Goal: Complete application form

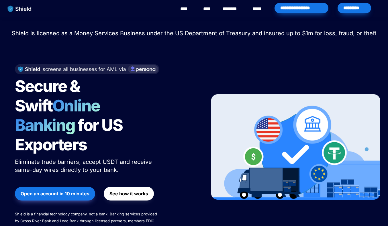
click at [348, 8] on div "*********" at bounding box center [354, 8] width 34 height 10
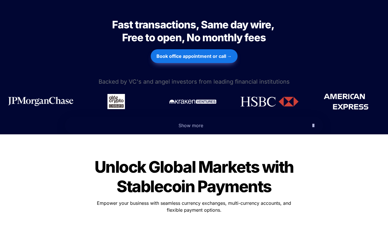
scroll to position [247, 0]
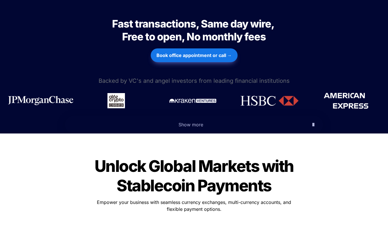
click at [192, 120] on p "Show more" at bounding box center [191, 124] width 234 height 9
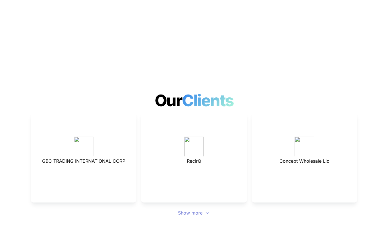
scroll to position [1664, 0]
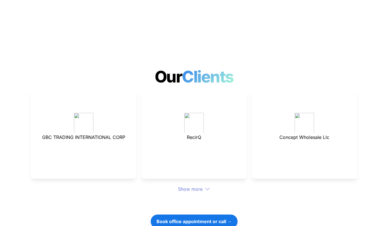
click at [195, 186] on div "Show more" at bounding box center [194, 189] width 326 height 7
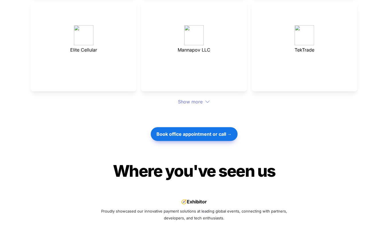
scroll to position [1846, 0]
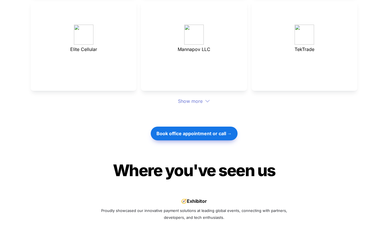
click at [192, 98] on div "Show more" at bounding box center [194, 101] width 326 height 7
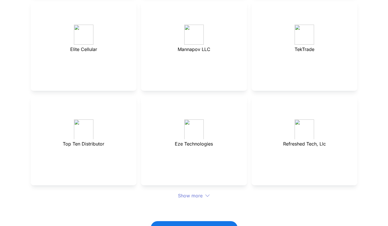
click at [203, 192] on div "Show more" at bounding box center [194, 195] width 326 height 7
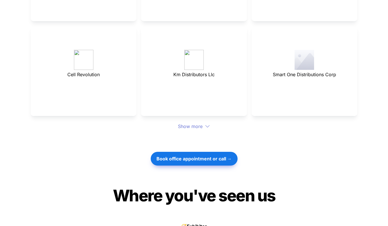
scroll to position [2012, 0]
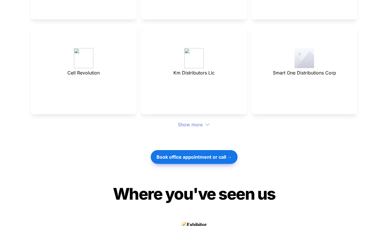
click at [197, 121] on div "Show more" at bounding box center [194, 124] width 326 height 7
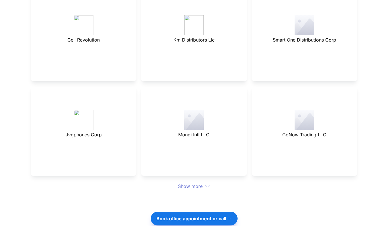
scroll to position [2049, 0]
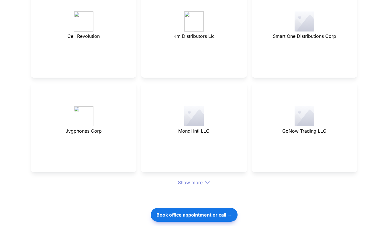
click at [196, 179] on div "Show more" at bounding box center [194, 182] width 326 height 7
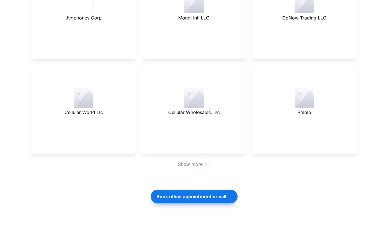
scroll to position [2164, 0]
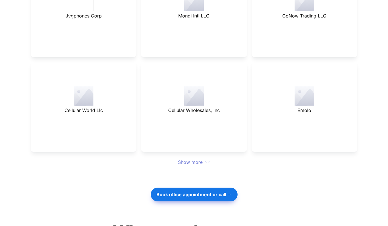
click at [196, 159] on div "Show more" at bounding box center [194, 162] width 326 height 7
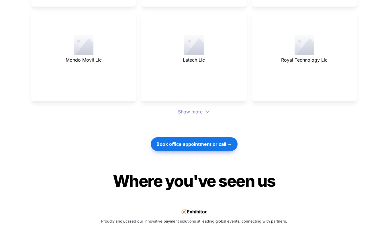
scroll to position [2335, 0]
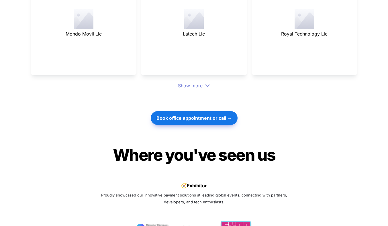
click at [193, 82] on div "Show more" at bounding box center [194, 85] width 326 height 7
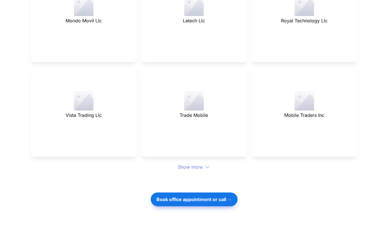
scroll to position [2351, 0]
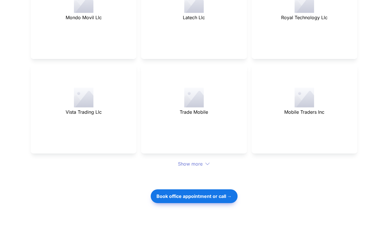
click at [198, 160] on div "Show more" at bounding box center [194, 163] width 326 height 7
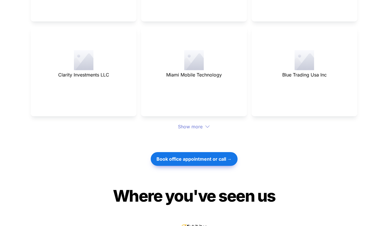
scroll to position [2470, 0]
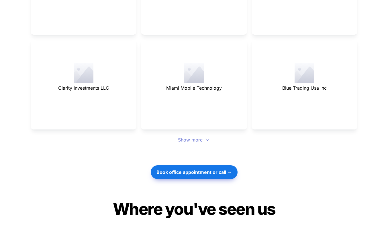
click at [193, 136] on div "Show more" at bounding box center [194, 139] width 326 height 7
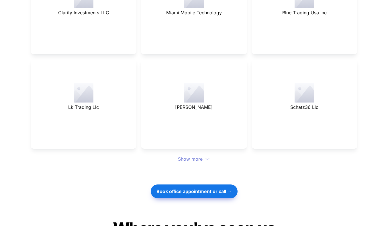
scroll to position [2551, 0]
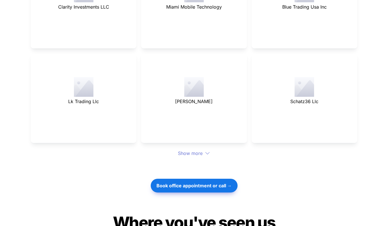
click at [194, 150] on div "Show more" at bounding box center [194, 153] width 326 height 7
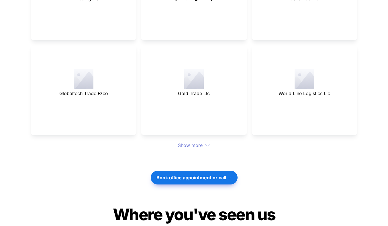
scroll to position [2655, 0]
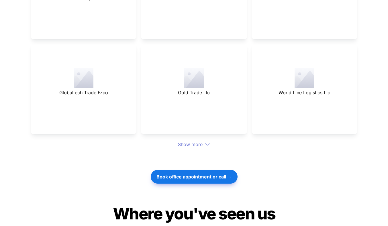
click at [194, 141] on div "Show more" at bounding box center [194, 144] width 326 height 7
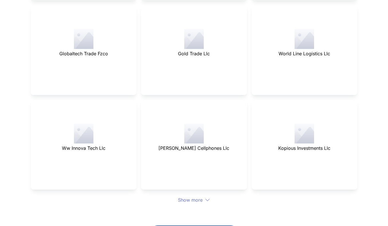
scroll to position [2696, 0]
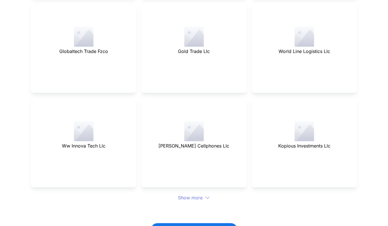
click at [202, 194] on div "Show more" at bounding box center [194, 197] width 326 height 7
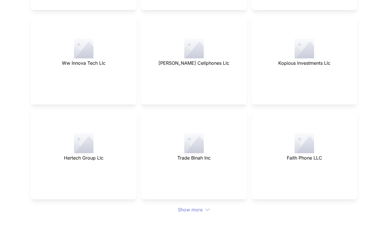
scroll to position [2781, 0]
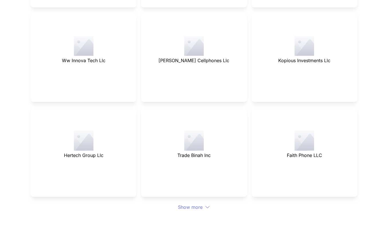
click at [202, 204] on div "Show more" at bounding box center [194, 207] width 326 height 7
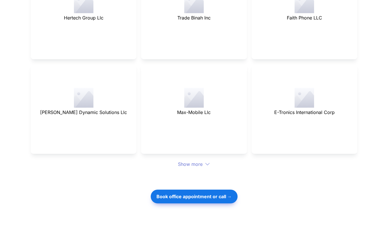
scroll to position [2919, 0]
click at [194, 167] on div at bounding box center [194, 176] width 200 height 19
click at [196, 160] on div "Show more" at bounding box center [194, 163] width 326 height 7
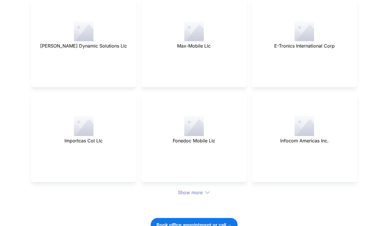
scroll to position [3004, 0]
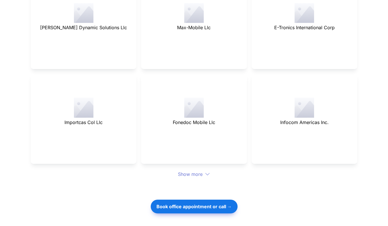
click at [195, 171] on div "Show more" at bounding box center [194, 174] width 326 height 7
click at [197, 171] on div "Show more" at bounding box center [194, 174] width 326 height 7
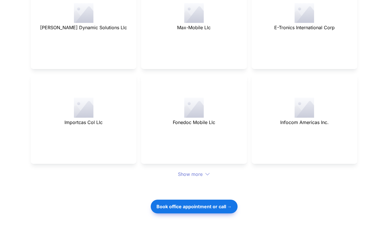
click at [197, 171] on div "Show more" at bounding box center [194, 174] width 326 height 7
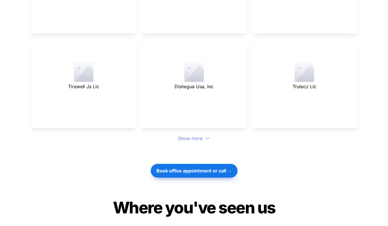
scroll to position [3145, 0]
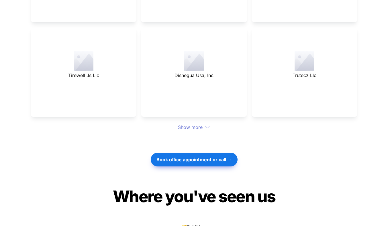
click at [190, 124] on div "Show more" at bounding box center [194, 127] width 326 height 7
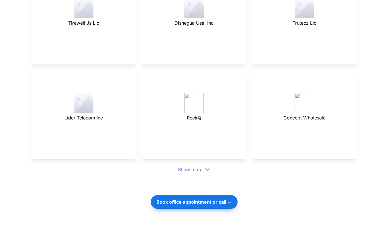
scroll to position [3203, 0]
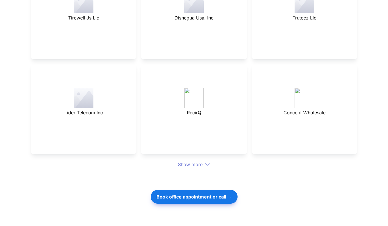
click at [190, 161] on div "Show more" at bounding box center [194, 164] width 326 height 7
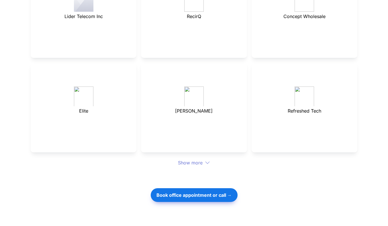
scroll to position [3307, 0]
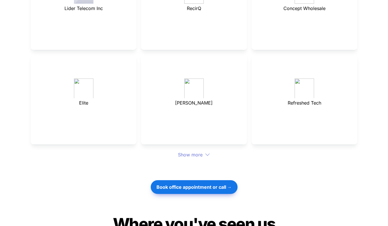
click at [191, 151] on div "Show more" at bounding box center [194, 154] width 326 height 7
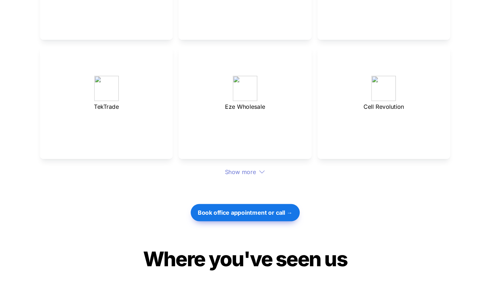
scroll to position [3419, 0]
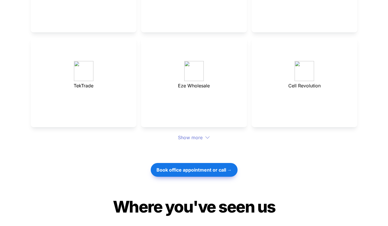
click at [193, 134] on div "Show more" at bounding box center [194, 137] width 326 height 7
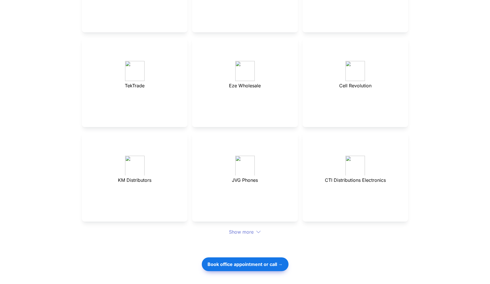
click at [251, 226] on div "Show more" at bounding box center [245, 231] width 326 height 7
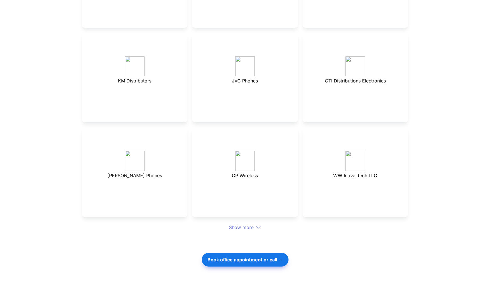
scroll to position [3519, 0]
click at [249, 223] on div "Show more" at bounding box center [245, 226] width 326 height 7
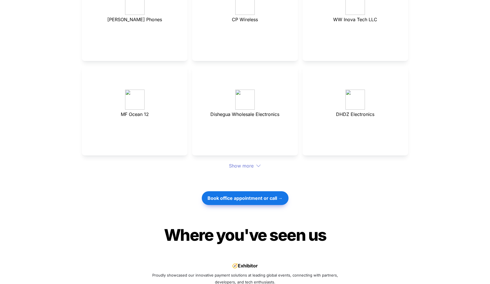
scroll to position [3675, 0]
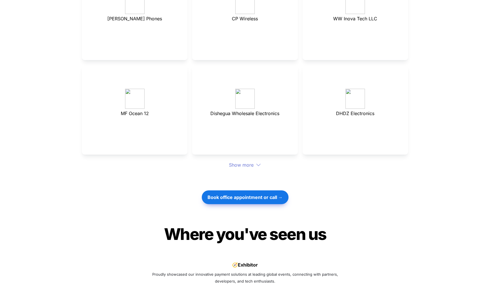
click at [238, 161] on div "Show more" at bounding box center [245, 164] width 326 height 7
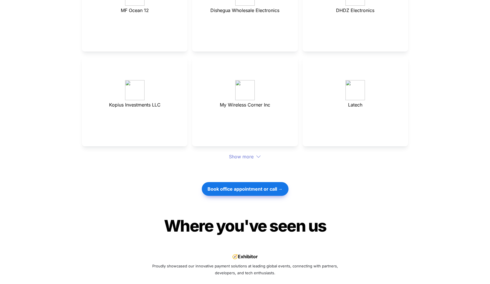
scroll to position [3773, 0]
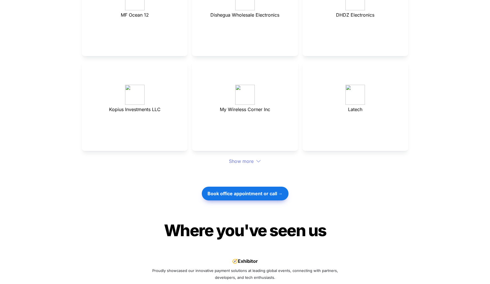
click at [139, 85] on img at bounding box center [134, 95] width 19 height 20
click at [128, 107] on span "Kopius Investments LLC" at bounding box center [135, 110] width 52 height 6
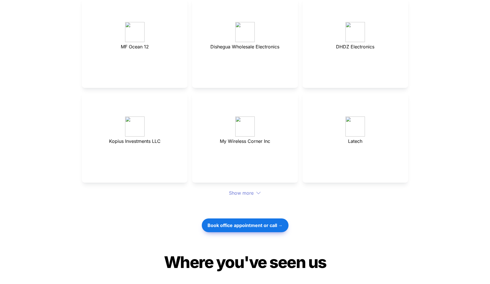
scroll to position [3744, 0]
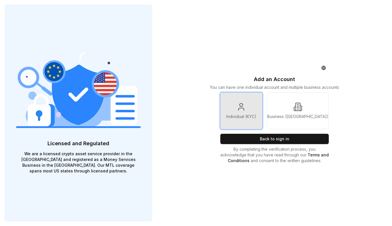
click at [236, 106] on link "Individual (KYC)" at bounding box center [241, 110] width 42 height 37
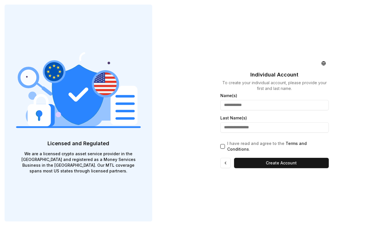
click at [237, 108] on input "text" at bounding box center [274, 105] width 109 height 10
click at [326, 62] on html "Licensed and Regulated We are a licensed crypto asset service provider in the E…" at bounding box center [196, 113] width 392 height 226
click at [313, 62] on html "Licensed and Regulated We are a licensed crypto asset service provider in the E…" at bounding box center [196, 113] width 392 height 226
click at [295, 147] on link "Terms and Conditions" at bounding box center [267, 146] width 80 height 11
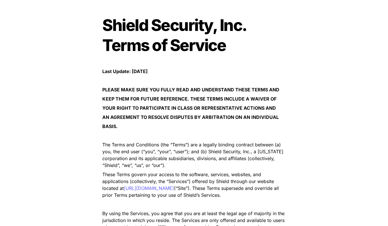
scroll to position [34, 0]
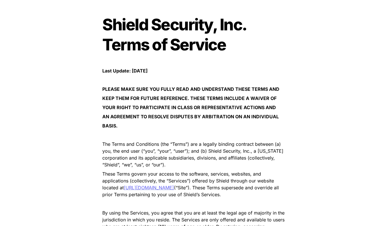
click at [170, 188] on span "https://pay.getshield.xyz/" at bounding box center [149, 188] width 50 height 6
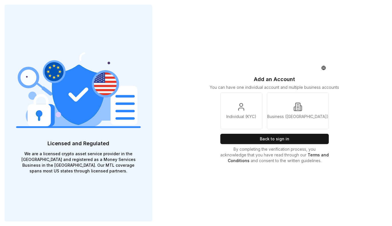
click at [300, 153] on link "Terms and Conditions" at bounding box center [278, 157] width 101 height 11
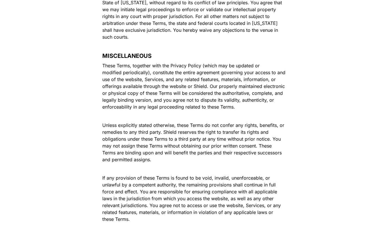
scroll to position [3435, 0]
